Goal: Navigation & Orientation: Find specific page/section

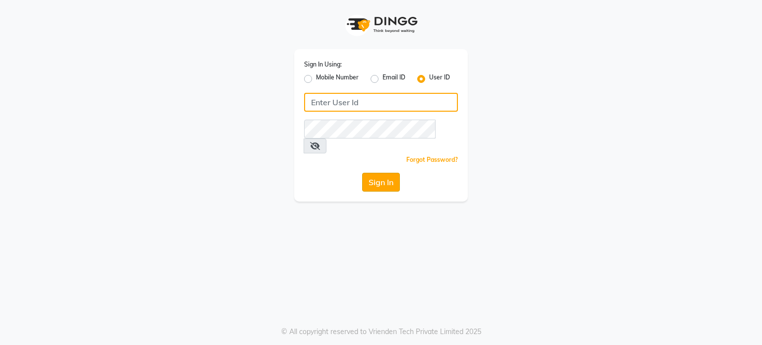
type input "amtoam"
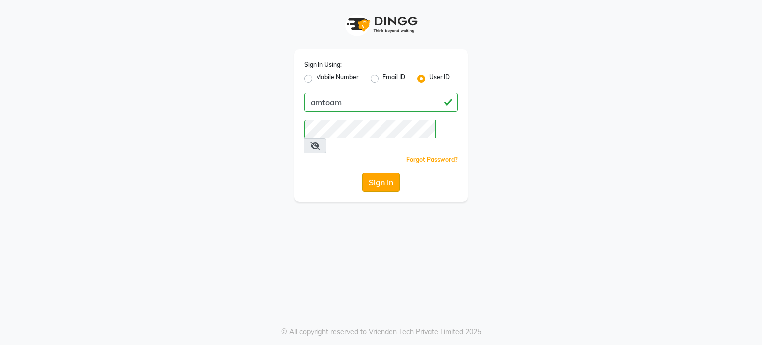
click at [384, 173] on button "Sign In" at bounding box center [381, 182] width 38 height 19
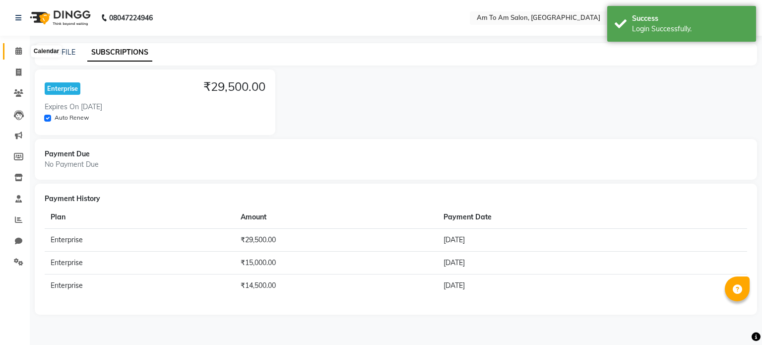
click at [20, 52] on icon at bounding box center [18, 50] width 6 height 7
